Goal: Find specific page/section: Find specific page/section

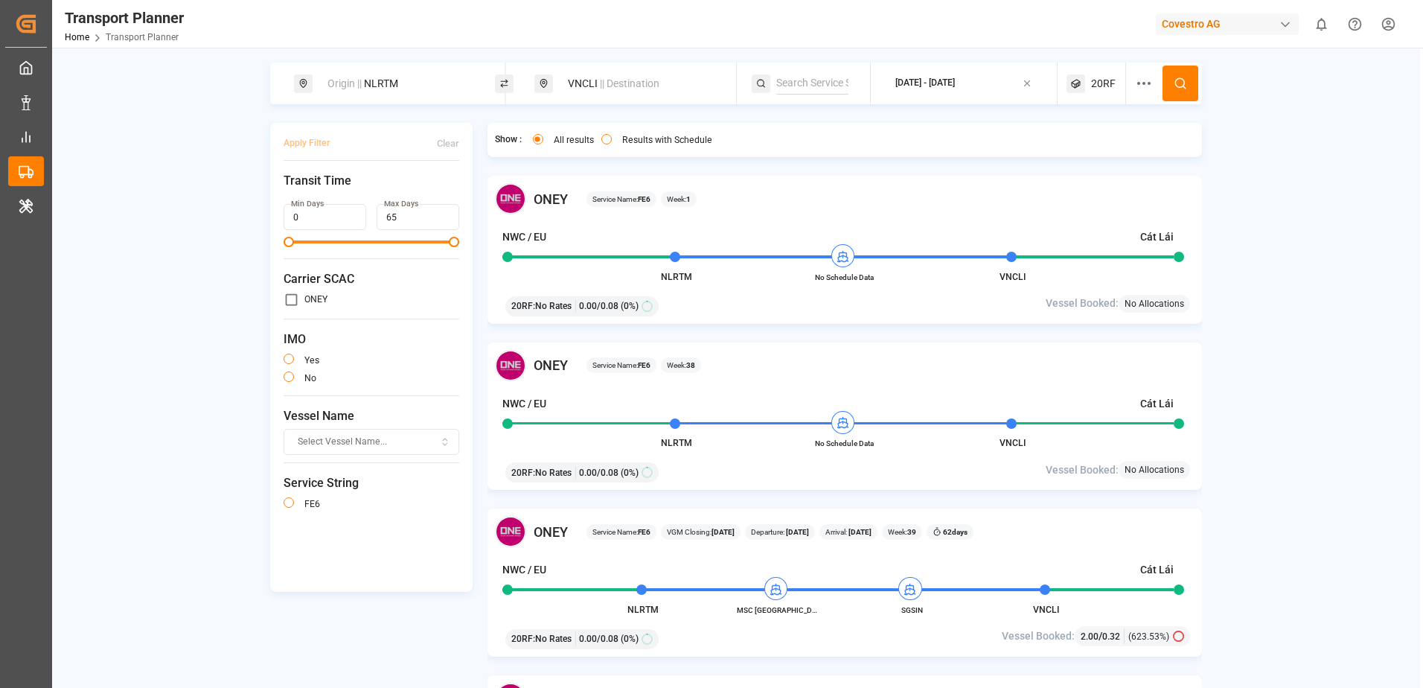
scroll to position [893, 0]
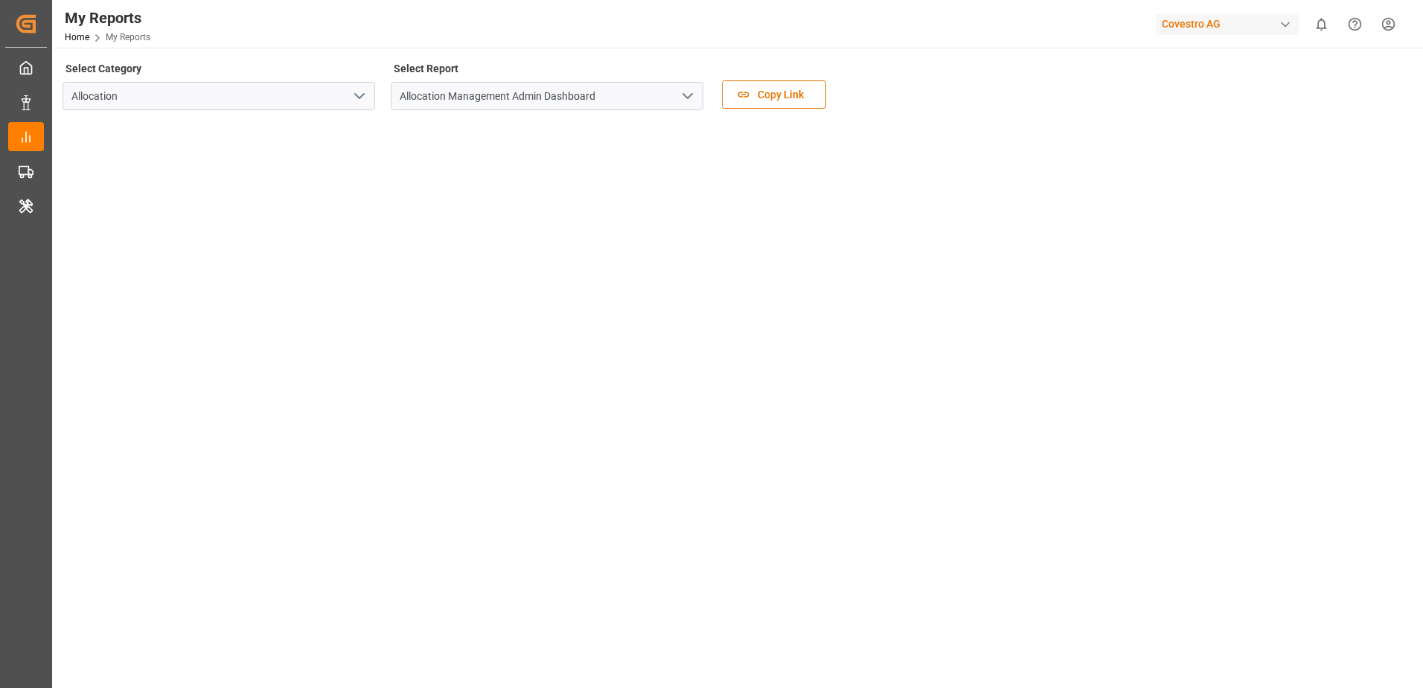
click at [1186, 22] on div "Covestro AG" at bounding box center [1227, 24] width 143 height 22
type input "shiftx"
click at [1166, 103] on span "SHIFTX" at bounding box center [1167, 100] width 36 height 16
